Goal: Check status

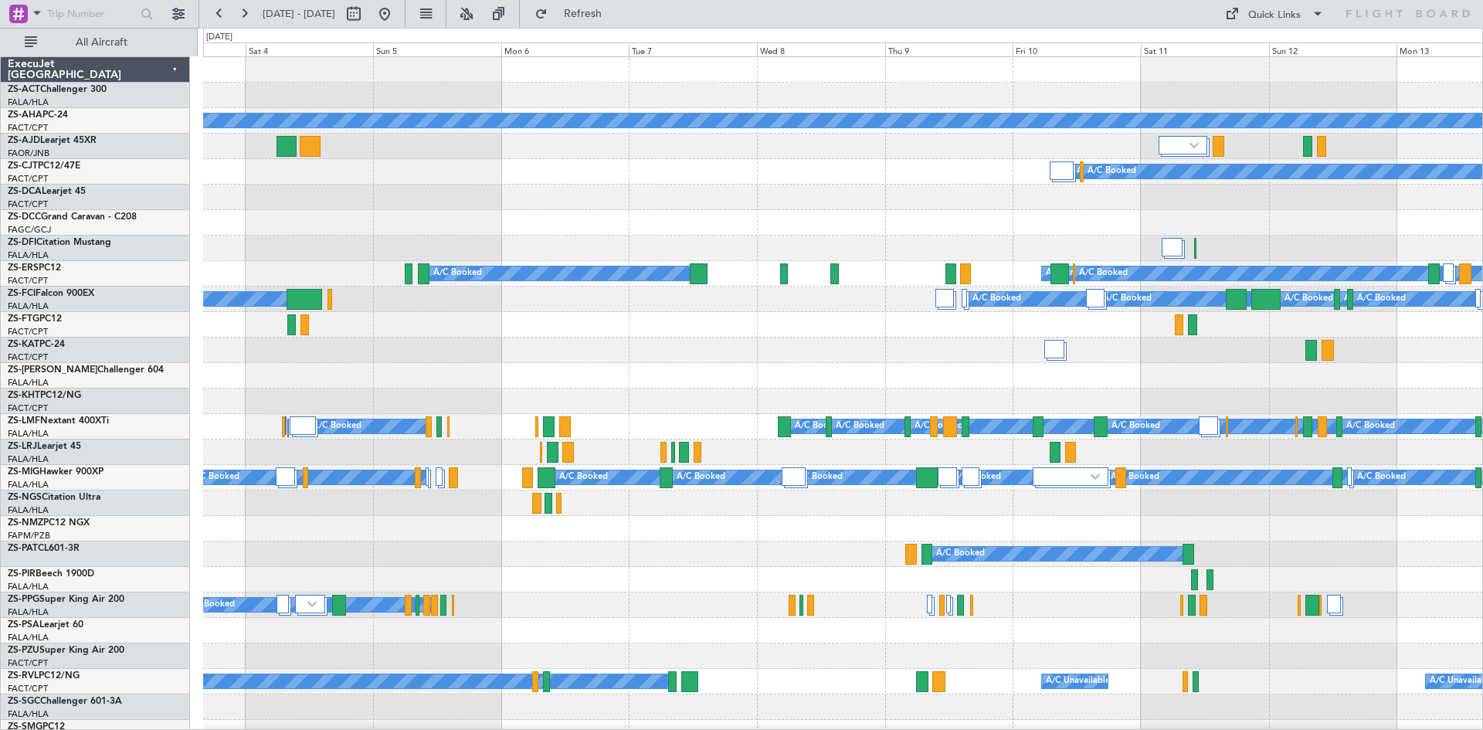
click at [427, 529] on div at bounding box center [842, 528] width 1279 height 25
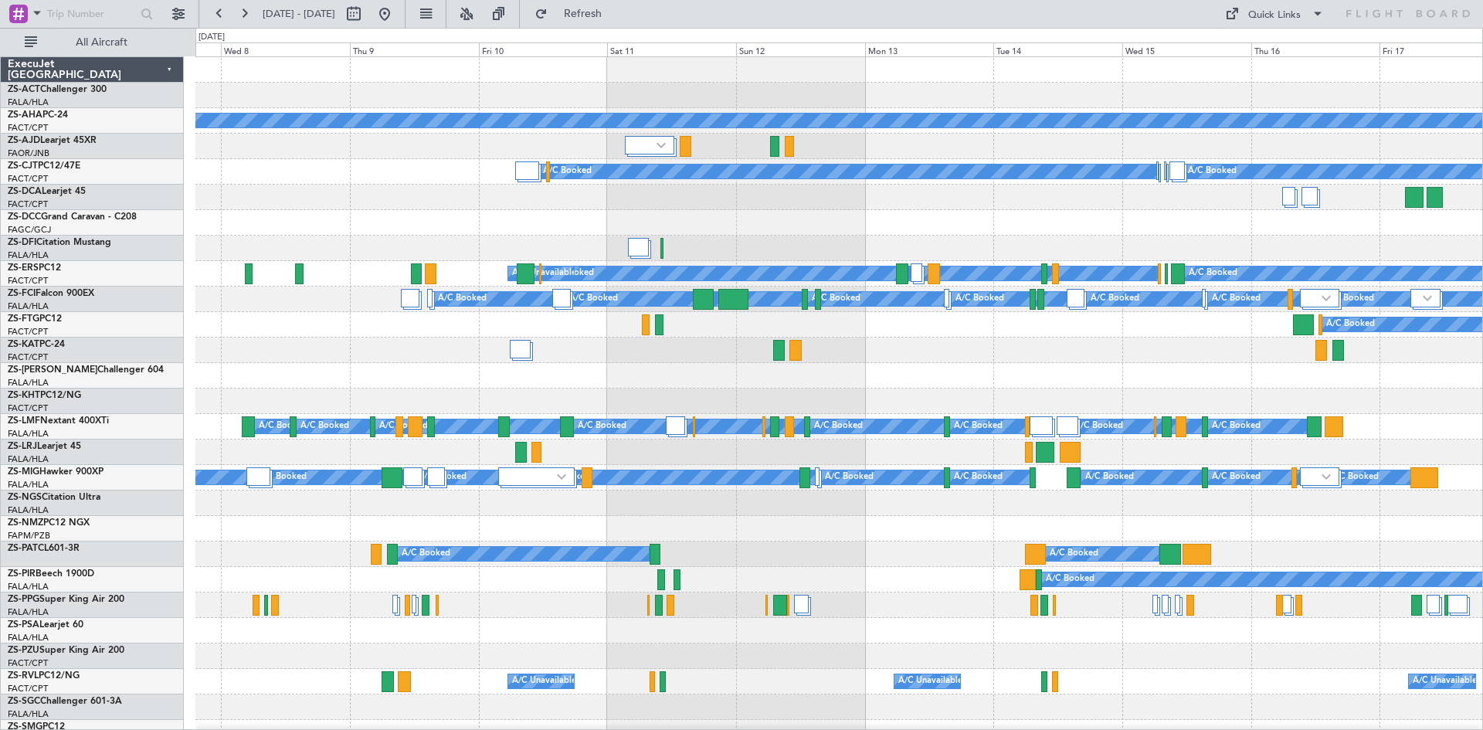
click at [573, 533] on div at bounding box center [838, 528] width 1287 height 25
